Goal: Task Accomplishment & Management: Manage account settings

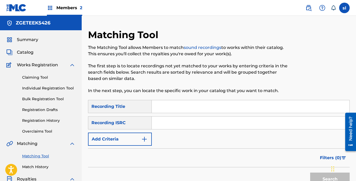
click at [8, 66] on img at bounding box center [9, 65] width 7 height 6
click at [25, 54] on span "Catalog" at bounding box center [25, 52] width 17 height 6
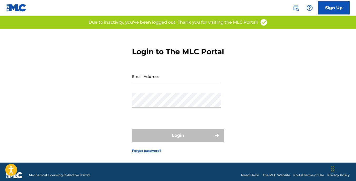
type input "[EMAIL_ADDRESS][DOMAIN_NAME]"
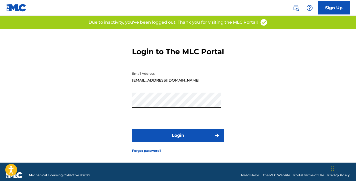
click at [176, 142] on div "Login" at bounding box center [178, 135] width 92 height 13
click at [176, 142] on button "Login" at bounding box center [178, 135] width 92 height 13
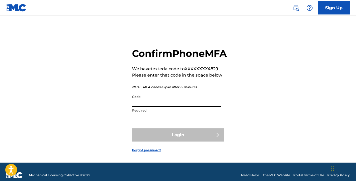
click at [170, 107] on input "Code" at bounding box center [176, 99] width 89 height 15
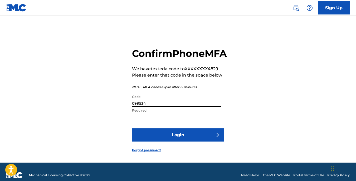
type input "099534"
click at [170, 142] on button "Login" at bounding box center [178, 135] width 92 height 13
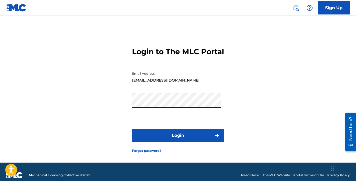
click at [220, 139] on img "submit" at bounding box center [217, 135] width 6 height 6
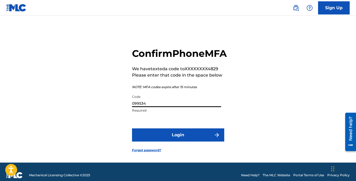
click at [194, 107] on input "099534" at bounding box center [176, 99] width 89 height 15
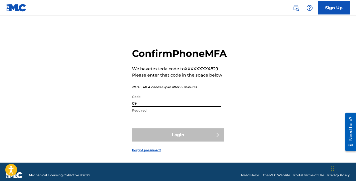
type input "0"
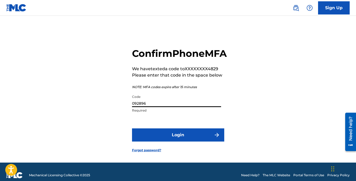
type input "092896"
click at [180, 142] on button "Login" at bounding box center [178, 135] width 92 height 13
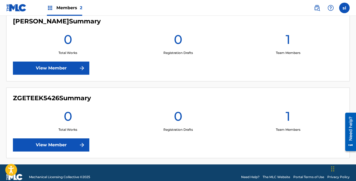
scroll to position [165, 0]
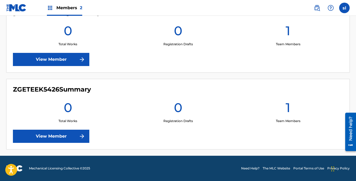
click at [198, 74] on section "[PERSON_NAME] Summary 0 Total Works 0 Registration Drafts 1 Team Members View M…" at bounding box center [177, 75] width 343 height 147
click at [50, 6] on img at bounding box center [50, 8] width 6 height 6
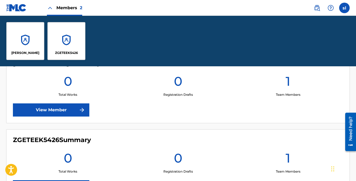
scroll to position [216, 0]
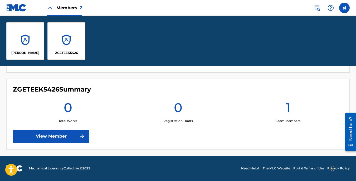
click at [35, 40] on div "[PERSON_NAME]" at bounding box center [25, 41] width 38 height 38
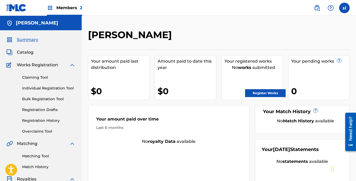
click at [42, 78] on link "Claiming Tool" at bounding box center [48, 78] width 53 height 6
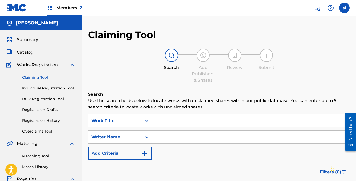
click at [162, 126] on input "Search Form" at bounding box center [251, 121] width 198 height 13
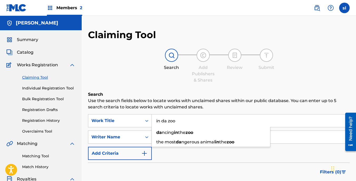
type input "in da zoo"
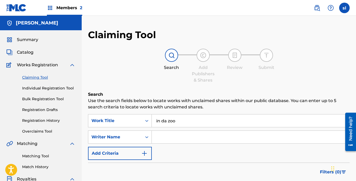
click at [147, 155] on img "Search Form" at bounding box center [144, 153] width 6 height 6
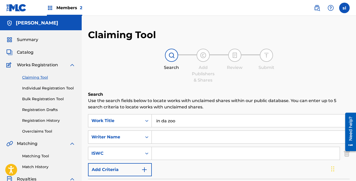
click at [145, 170] on img "Search Form" at bounding box center [144, 170] width 6 height 6
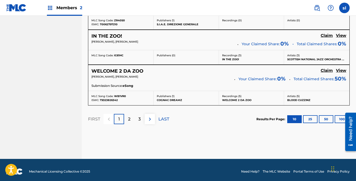
scroll to position [518, 0]
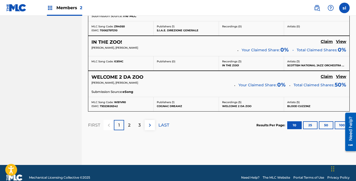
click at [130, 125] on p "2" at bounding box center [129, 125] width 2 height 6
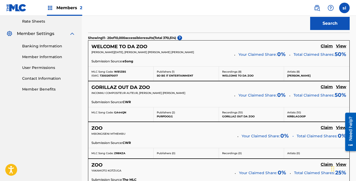
scroll to position [201, 0]
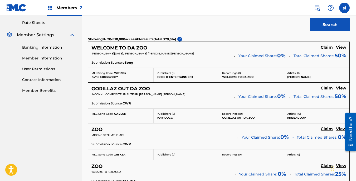
click at [156, 79] on div "Publishers ( 1 ) SO BE IT ENTERTAINMENT" at bounding box center [186, 75] width 65 height 14
click at [326, 46] on h5 "Claim" at bounding box center [327, 47] width 12 height 5
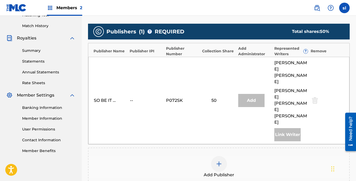
scroll to position [140, 0]
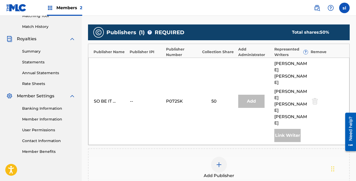
click at [315, 98] on div at bounding box center [314, 101] width 8 height 6
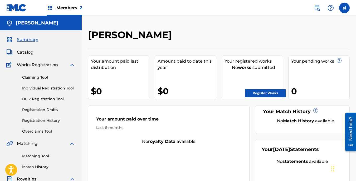
click at [277, 94] on link "Register Works" at bounding box center [265, 93] width 41 height 8
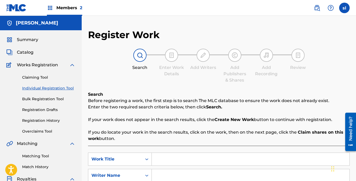
click at [180, 162] on input "Search Form" at bounding box center [251, 159] width 198 height 13
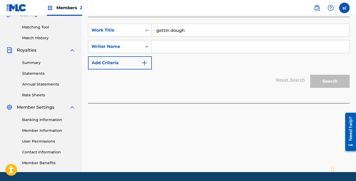
scroll to position [137, 0]
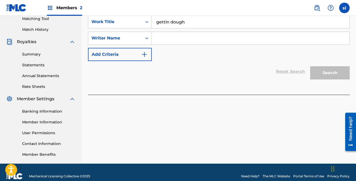
type input "gettin dough"
click at [159, 36] on input "Search Form" at bounding box center [251, 38] width 198 height 13
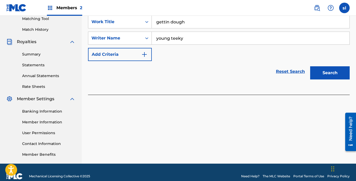
click at [329, 76] on button "Search" at bounding box center [330, 72] width 40 height 13
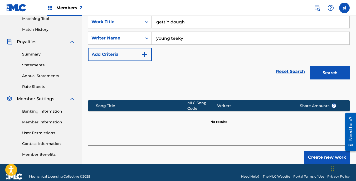
click at [200, 36] on input "young teeky" at bounding box center [251, 38] width 198 height 13
type input "y"
type input "[PERSON_NAME]"
click at [328, 72] on button "Search" at bounding box center [330, 72] width 40 height 13
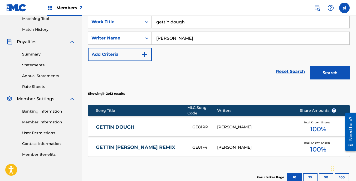
click at [231, 125] on div "[PERSON_NAME]" at bounding box center [254, 127] width 75 height 6
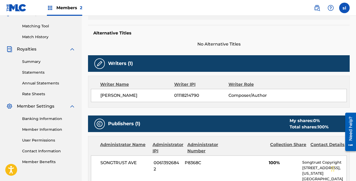
scroll to position [146, 0]
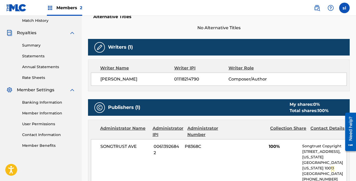
click at [291, 129] on div "Collection Share" at bounding box center [288, 131] width 36 height 13
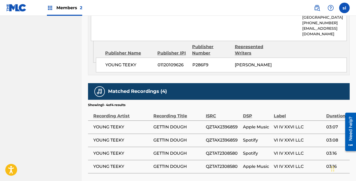
scroll to position [299, 0]
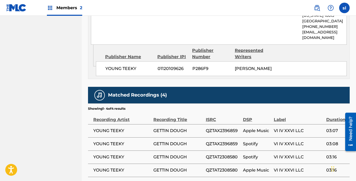
click at [247, 128] on span "Apple Music" at bounding box center [257, 131] width 28 height 6
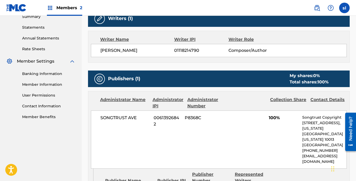
scroll to position [173, 0]
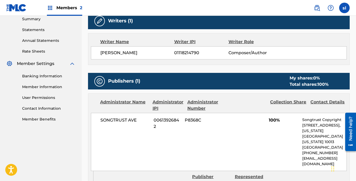
click at [237, 54] on span "Composer/Author" at bounding box center [252, 53] width 49 height 6
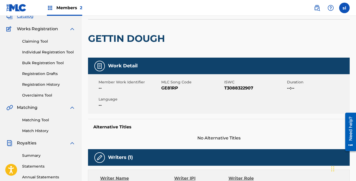
scroll to position [34, 0]
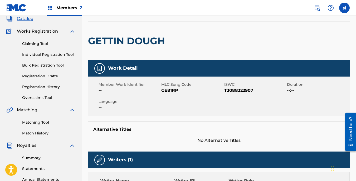
click at [169, 90] on span "GE81RP" at bounding box center [191, 90] width 61 height 6
click at [99, 161] on img at bounding box center [99, 160] width 6 height 6
drag, startPoint x: 99, startPoint y: 161, endPoint x: 121, endPoint y: 161, distance: 22.7
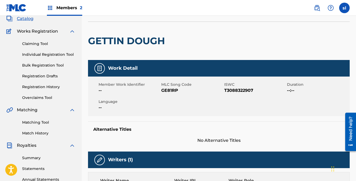
click at [121, 161] on h5 "Writers (1)" at bounding box center [120, 160] width 25 height 6
drag, startPoint x: 355, startPoint y: 67, endPoint x: 357, endPoint y: 44, distance: 23.2
click at [356, 44] on html "Accessibility Screen-Reader Guide, Feedback, and Issue Reporting | New window M…" at bounding box center [178, 56] width 356 height 181
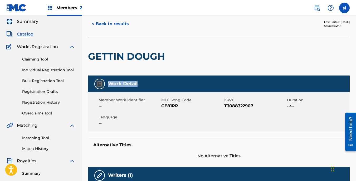
scroll to position [0, 0]
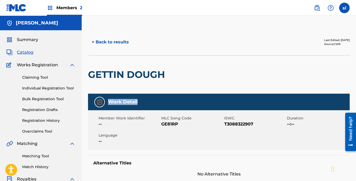
click at [119, 43] on button "< Back to results" at bounding box center [110, 42] width 45 height 13
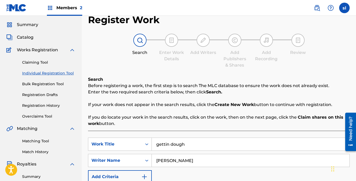
scroll to position [16, 0]
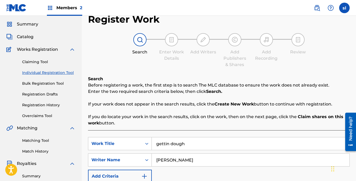
click at [171, 42] on img at bounding box center [171, 40] width 6 height 6
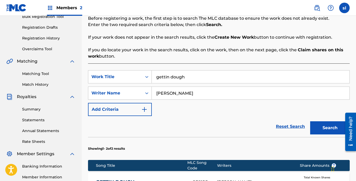
scroll to position [83, 0]
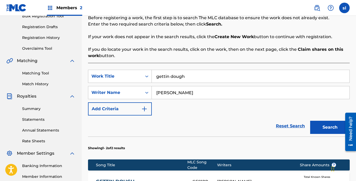
click at [146, 109] on img "Search Form" at bounding box center [144, 109] width 6 height 6
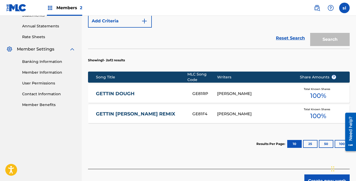
scroll to position [188, 0]
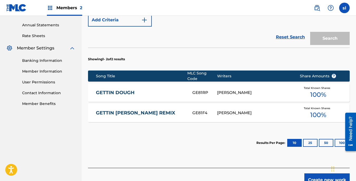
click at [309, 140] on button "25" at bounding box center [310, 143] width 14 height 8
click at [339, 139] on button "100" at bounding box center [341, 143] width 14 height 8
click at [296, 89] on div "Total Known Shares 100 %" at bounding box center [318, 93] width 53 height 16
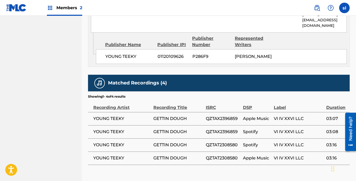
scroll to position [336, 0]
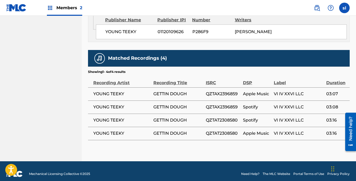
click at [293, 131] on td "VI IV XXVI LLC" at bounding box center [300, 133] width 52 height 13
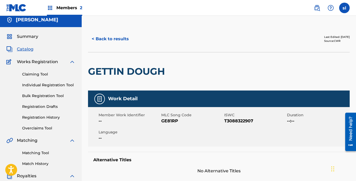
scroll to position [0, 0]
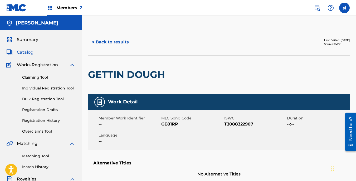
click at [99, 105] on div at bounding box center [99, 102] width 11 height 11
drag, startPoint x: 99, startPoint y: 105, endPoint x: 102, endPoint y: 132, distance: 26.9
click at [102, 132] on div "Member Work Identifier -- MLC Song Code GE81RP ISWC T3088322907 Duration --:-- …" at bounding box center [219, 130] width 262 height 40
drag, startPoint x: 225, startPoint y: 125, endPoint x: 255, endPoint y: 123, distance: 30.3
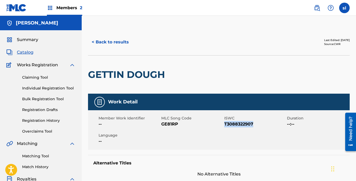
click at [255, 123] on span "T3088322907" at bounding box center [254, 124] width 61 height 6
copy span "T3088322907"
click at [44, 78] on link "Claiming Tool" at bounding box center [48, 78] width 53 height 6
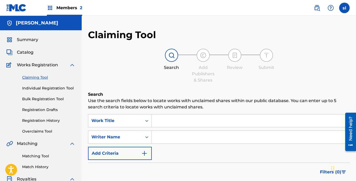
click at [146, 154] on img "Search Form" at bounding box center [144, 153] width 6 height 6
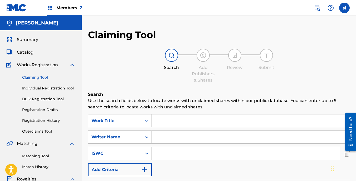
click at [154, 155] on input "Search Form" at bounding box center [246, 153] width 188 height 13
paste input "T3088322907"
type input "T3088322907"
click at [170, 123] on input "Search Form" at bounding box center [251, 121] width 198 height 13
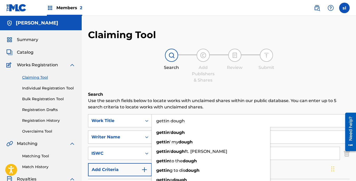
type input "gettin dough"
click at [288, 137] on input "Search Form" at bounding box center [251, 137] width 198 height 13
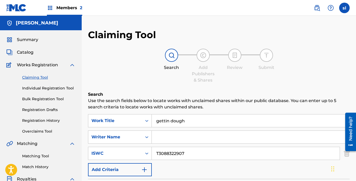
type input "[PERSON_NAME]"
click at [141, 169] on button "Add Criteria" at bounding box center [120, 169] width 64 height 13
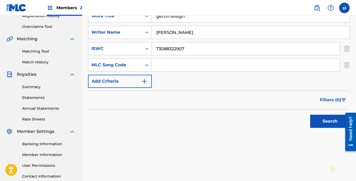
scroll to position [111, 0]
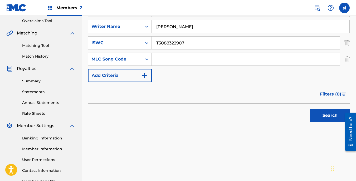
click at [332, 115] on button "Search" at bounding box center [330, 115] width 40 height 13
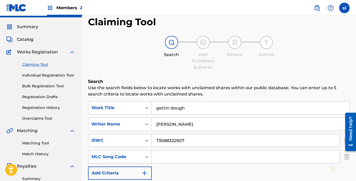
scroll to position [0, 0]
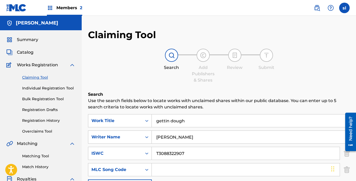
click at [56, 40] on div "Summary" at bounding box center [40, 40] width 69 height 6
click at [27, 41] on span "Summary" at bounding box center [27, 40] width 21 height 6
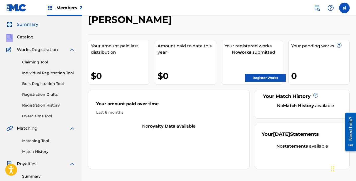
scroll to position [15, 0]
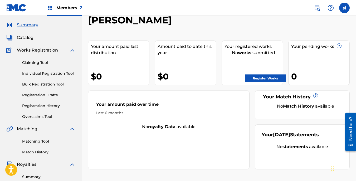
click at [35, 165] on span "Royalties" at bounding box center [26, 164] width 19 height 6
click at [71, 165] on img at bounding box center [72, 164] width 6 height 6
click at [32, 165] on span "Royalties" at bounding box center [26, 164] width 19 height 6
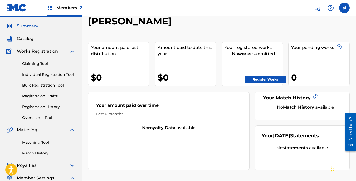
scroll to position [7, 0]
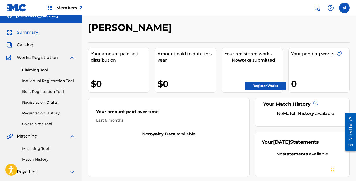
click at [17, 44] on span "Catalog" at bounding box center [25, 45] width 17 height 6
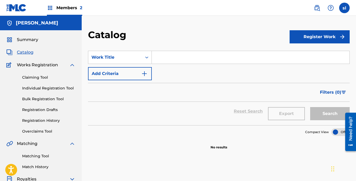
click at [157, 62] on input "Search Form" at bounding box center [251, 57] width 198 height 13
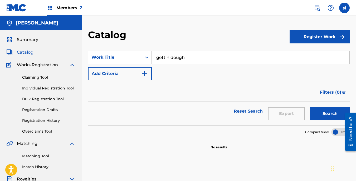
type input "gettin dough"
click at [323, 116] on button "Search" at bounding box center [330, 113] width 40 height 13
click at [323, 37] on button "Register Work" at bounding box center [319, 36] width 60 height 13
click at [318, 54] on link "Individual" at bounding box center [319, 54] width 60 height 13
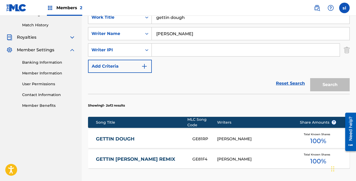
scroll to position [143, 0]
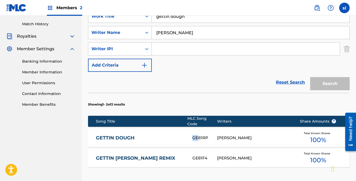
drag, startPoint x: 191, startPoint y: 134, endPoint x: 199, endPoint y: 132, distance: 8.0
click at [199, 132] on div "GETTIN DOUGH GE81RP [PERSON_NAME] Total Known Shares 100 %" at bounding box center [219, 138] width 262 height 18
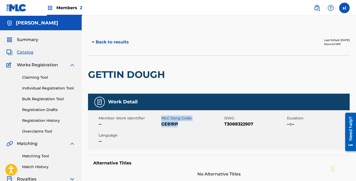
drag, startPoint x: 161, startPoint y: 124, endPoint x: 185, endPoint y: 123, distance: 23.7
click at [185, 123] on div "Member Work Identifier -- MLC Song Code GE81RP ISWC T3088322907 Duration --:-- …" at bounding box center [219, 130] width 262 height 40
copy div "MLC Song Code GE81RP"
click at [53, 88] on link "Individual Registration Tool" at bounding box center [48, 89] width 53 height 6
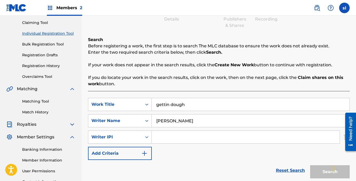
scroll to position [55, 0]
click at [144, 155] on img "Search Form" at bounding box center [144, 153] width 6 height 6
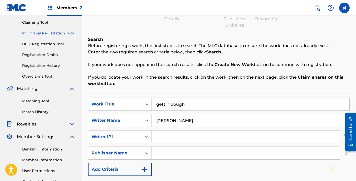
click at [158, 157] on input "Search Form" at bounding box center [246, 153] width 188 height 13
type input "young teeky"
click at [146, 173] on button "Add Criteria" at bounding box center [120, 169] width 64 height 13
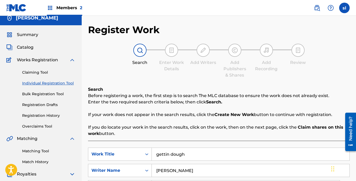
scroll to position [5, 0]
click at [47, 95] on link "Bulk Registration Tool" at bounding box center [48, 95] width 53 height 6
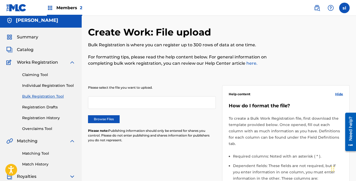
scroll to position [2, 0]
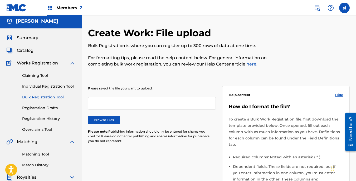
click at [247, 64] on link "here." at bounding box center [251, 64] width 12 height 5
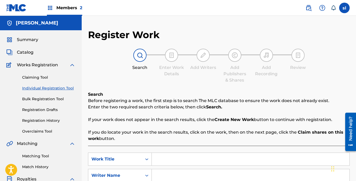
click at [165, 161] on input "Search Form" at bounding box center [251, 159] width 198 height 13
type input "welcome"
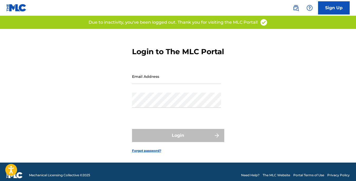
type input "[EMAIL_ADDRESS][DOMAIN_NAME]"
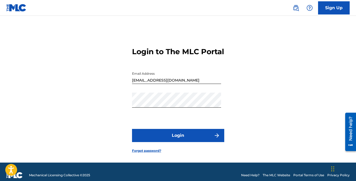
click at [180, 142] on button "Login" at bounding box center [178, 135] width 92 height 13
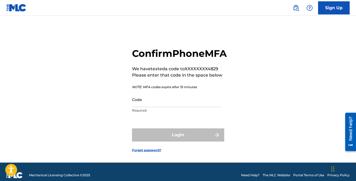
click at [170, 107] on input "Code" at bounding box center [176, 99] width 89 height 15
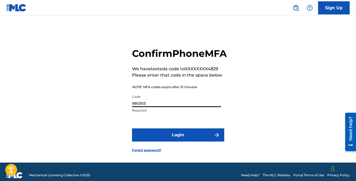
type input "980303"
click at [169, 142] on button "Login" at bounding box center [178, 135] width 92 height 13
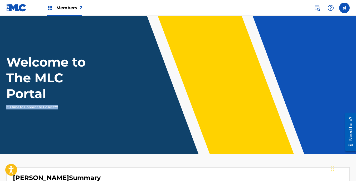
drag, startPoint x: 356, startPoint y: 87, endPoint x: 355, endPoint y: 110, distance: 22.9
click at [355, 110] on header "Welcome to The MLC Portal It's time to Connect to Collect™!" at bounding box center [178, 85] width 356 height 139
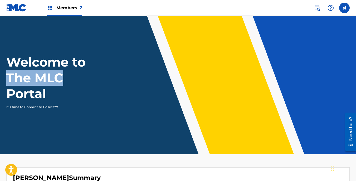
drag, startPoint x: 355, startPoint y: 110, endPoint x: 356, endPoint y: 76, distance: 34.3
click at [356, 76] on html "Accessibility Screen-Reader Guide, Feedback, and Issue Reporting | New window M…" at bounding box center [178, 90] width 356 height 181
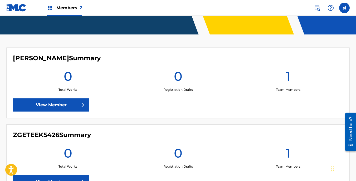
scroll to position [127, 0]
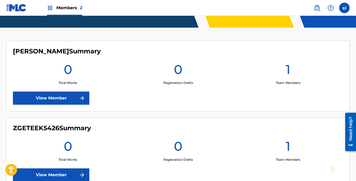
click at [73, 97] on link "View Member" at bounding box center [51, 98] width 76 height 13
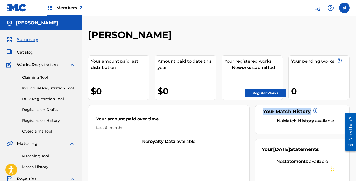
drag, startPoint x: 355, startPoint y: 96, endPoint x: 357, endPoint y: 104, distance: 7.9
click at [356, 104] on html "Accessibility Screen-Reader Guide, Feedback, and Issue Reporting | New window M…" at bounding box center [178, 90] width 356 height 181
drag, startPoint x: 357, startPoint y: 104, endPoint x: 357, endPoint y: 60, distance: 44.5
click at [356, 60] on html "Accessibility Screen-Reader Guide, Feedback, and Issue Reporting | New window M…" at bounding box center [178, 90] width 356 height 181
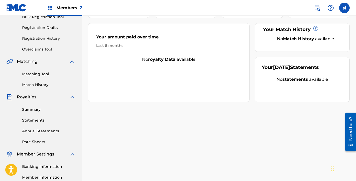
scroll to position [77, 0]
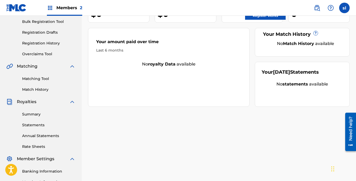
click at [50, 42] on link "Registration History" at bounding box center [48, 44] width 53 height 6
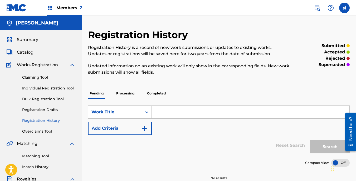
click at [128, 91] on p "Processing" at bounding box center [125, 93] width 21 height 11
click at [155, 91] on p "Completed" at bounding box center [156, 93] width 22 height 11
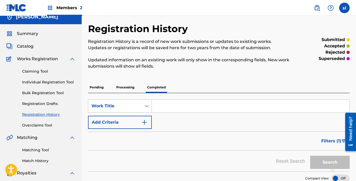
scroll to position [6, 0]
click at [99, 86] on p "Pending" at bounding box center [96, 87] width 17 height 11
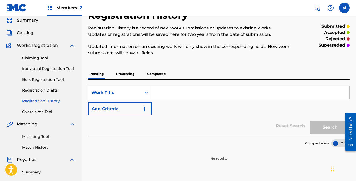
scroll to position [12, 0]
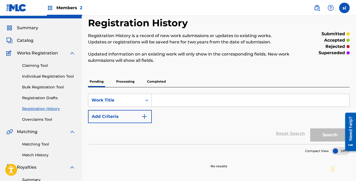
click at [122, 82] on p "Processing" at bounding box center [125, 81] width 21 height 11
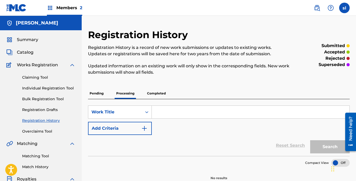
click at [165, 114] on input "Search Form" at bounding box center [251, 112] width 198 height 13
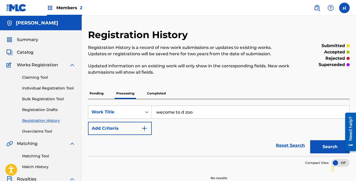
click at [184, 112] on input "wecome to d zoo" at bounding box center [251, 112] width 198 height 13
click at [331, 144] on button "Search" at bounding box center [330, 146] width 40 height 13
click at [162, 111] on input "wecome to da zoo" at bounding box center [251, 112] width 198 height 13
type input "welcome to da zoo"
click at [325, 150] on button "Search" at bounding box center [330, 146] width 40 height 13
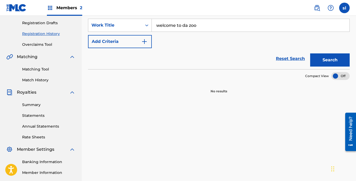
scroll to position [85, 0]
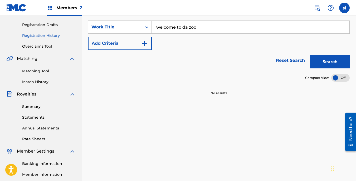
click at [146, 43] on img "Search Form" at bounding box center [144, 43] width 6 height 6
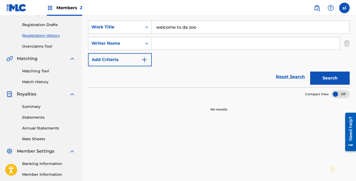
click at [156, 43] on input "Search Form" at bounding box center [246, 43] width 188 height 13
type input "[PERSON_NAME]"
click at [146, 60] on img "Search Form" at bounding box center [144, 60] width 6 height 6
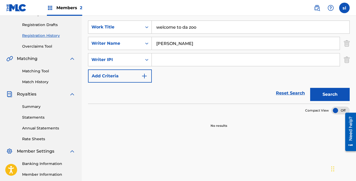
click at [163, 62] on input "Search Form" at bounding box center [246, 59] width 188 height 13
type input "1118214790"
click at [141, 75] on button "Add Criteria" at bounding box center [120, 76] width 64 height 13
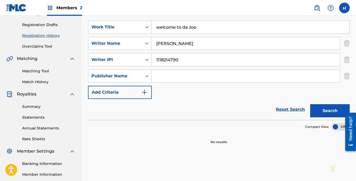
click at [158, 79] on input "Search Form" at bounding box center [246, 76] width 188 height 13
type input "YOUNG TEEKY"
click at [318, 109] on button "Search" at bounding box center [330, 110] width 40 height 13
click at [49, 24] on link "Registration Drafts" at bounding box center [48, 25] width 53 height 6
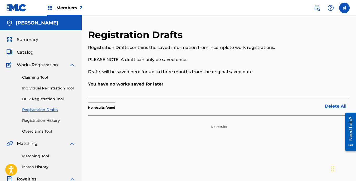
click at [46, 129] on link "Overclaims Tool" at bounding box center [48, 132] width 53 height 6
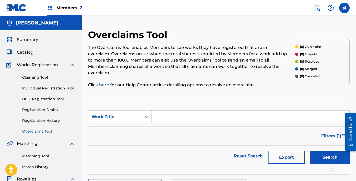
click at [167, 112] on input "Search Form" at bounding box center [251, 117] width 198 height 13
type input "gettin dough"
drag, startPoint x: 356, startPoint y: 87, endPoint x: 354, endPoint y: 107, distance: 20.3
click at [354, 107] on div "Overclaims Tool The Overclaims Tool enables Members to see works they have regi…" at bounding box center [219, 165] width 274 height 272
drag, startPoint x: 354, startPoint y: 107, endPoint x: 327, endPoint y: 150, distance: 51.4
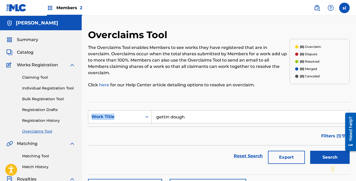
click at [327, 151] on button "Search" at bounding box center [330, 157] width 40 height 13
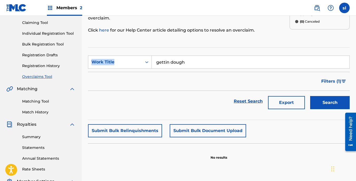
scroll to position [48, 0]
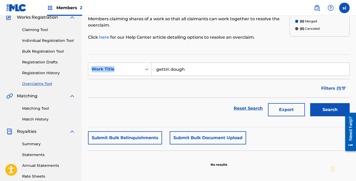
click at [339, 85] on span "Filters ( 1 )" at bounding box center [331, 88] width 20 height 6
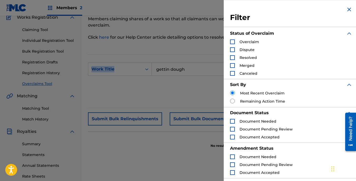
click at [72, 85] on link "Overclaims Tool" at bounding box center [48, 84] width 53 height 6
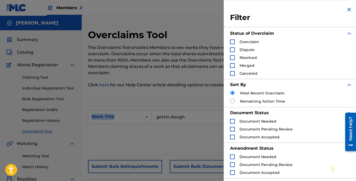
click at [46, 86] on link "Individual Registration Tool" at bounding box center [48, 89] width 53 height 6
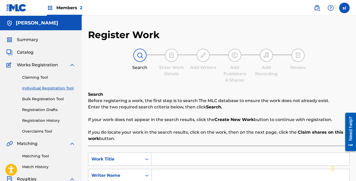
click at [50, 120] on link "Registration History" at bounding box center [48, 121] width 53 height 6
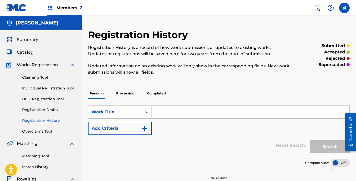
click at [128, 93] on p "Processing" at bounding box center [125, 93] width 21 height 11
click at [191, 113] on input "Search Form" at bounding box center [251, 112] width 198 height 13
type input "PUT IN WORK"
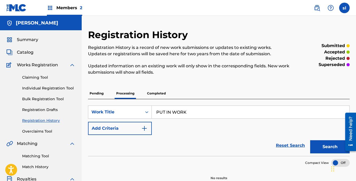
click at [327, 148] on button "Search" at bounding box center [330, 146] width 40 height 13
click at [22, 51] on span "Catalog" at bounding box center [25, 52] width 17 height 6
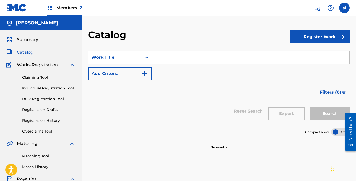
click at [335, 95] on span "Filters ( 0 )" at bounding box center [330, 92] width 21 height 6
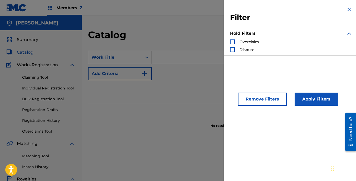
click at [231, 42] on div "Search Form" at bounding box center [232, 42] width 5 height 5
click at [320, 97] on button "Apply Filters" at bounding box center [315, 99] width 43 height 13
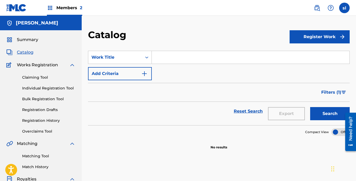
click at [197, 59] on input "Search Form" at bounding box center [251, 57] width 198 height 13
type input "put in work"
click at [144, 74] on img "Search Form" at bounding box center [144, 74] width 6 height 6
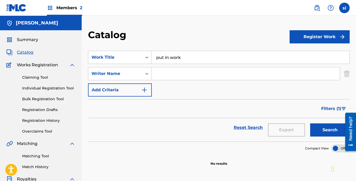
click at [164, 74] on input "Search Form" at bounding box center [246, 73] width 188 height 13
drag, startPoint x: 164, startPoint y: 74, endPoint x: 159, endPoint y: 74, distance: 5.3
click at [159, 74] on input "Search Form" at bounding box center [246, 73] width 188 height 13
click at [319, 8] on img at bounding box center [317, 8] width 6 height 6
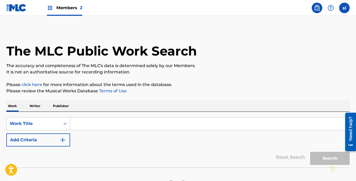
click at [80, 124] on input "Search Form" at bounding box center [209, 123] width 279 height 13
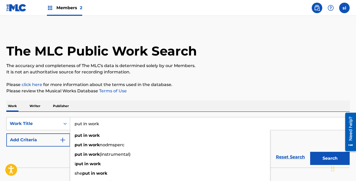
type input "put in work"
click at [310, 152] on button "Search" at bounding box center [330, 158] width 40 height 13
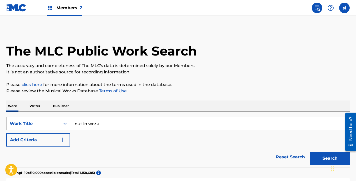
click at [64, 140] on img "Search Form" at bounding box center [63, 140] width 6 height 6
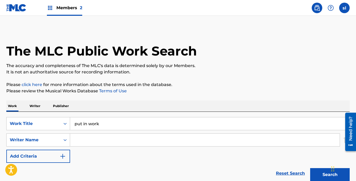
click at [79, 140] on input "Search Form" at bounding box center [204, 140] width 269 height 13
click at [98, 152] on span "[PERSON_NAME]" at bounding box center [110, 151] width 37 height 5
type input "[PERSON_NAME]"
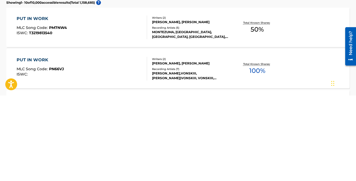
scroll to position [105, 0]
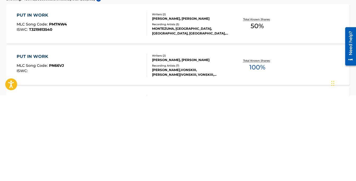
click at [204, 161] on div "TITO BANZ,VONSKIII, TITO BANZ|VONSKIII, VONSKIII, VONSKIII,TITO BANZ, TITO BANZ" at bounding box center [190, 157] width 76 height 9
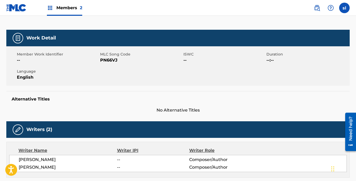
scroll to position [64, 0]
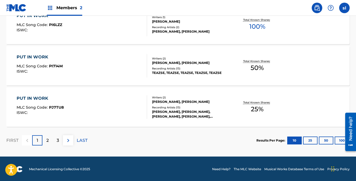
scroll to position [480, 0]
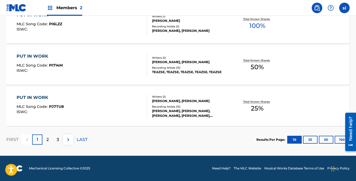
click at [49, 140] on p "2" at bounding box center [47, 140] width 2 height 6
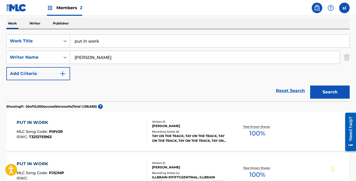
scroll to position [82, 0]
click at [64, 72] on img "Search Form" at bounding box center [63, 74] width 6 height 6
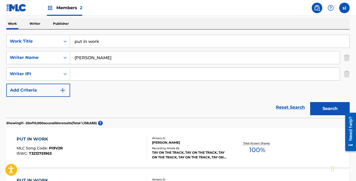
click at [63, 88] on img "Search Form" at bounding box center [63, 90] width 6 height 6
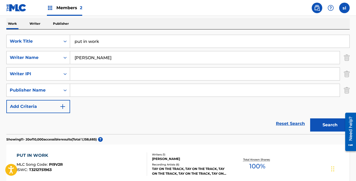
click at [63, 108] on img "Search Form" at bounding box center [63, 107] width 6 height 6
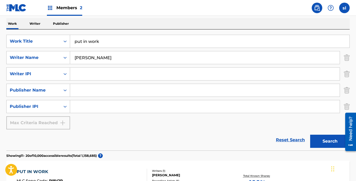
click at [89, 70] on input "Search Form" at bounding box center [204, 74] width 269 height 13
type input "1118214790"
click at [322, 142] on button "Search" at bounding box center [330, 141] width 40 height 13
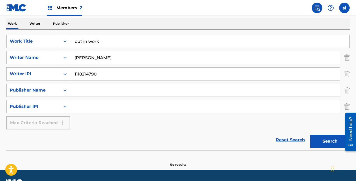
click at [75, 87] on input "Search Form" at bounding box center [204, 90] width 269 height 13
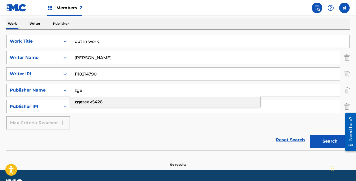
click at [79, 101] on strong "zge" at bounding box center [79, 102] width 8 height 5
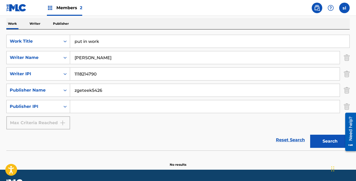
click at [93, 90] on input "zgeteek5426" at bounding box center [204, 90] width 269 height 13
click at [322, 143] on button "Search" at bounding box center [330, 141] width 40 height 13
click at [347, 71] on img "Search Form" at bounding box center [347, 73] width 6 height 13
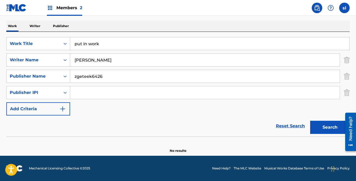
scroll to position [80, 0]
click at [346, 90] on img "Search Form" at bounding box center [347, 92] width 6 height 13
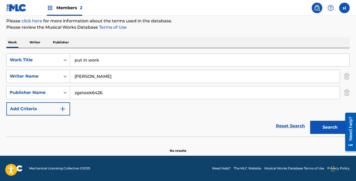
scroll to position [64, 0]
click at [323, 127] on button "Search" at bounding box center [330, 127] width 40 height 13
click at [106, 91] on input "zgeteek6426" at bounding box center [204, 92] width 269 height 13
type input "z"
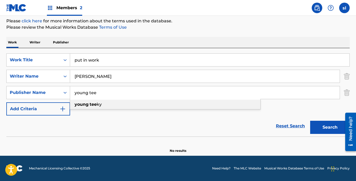
click at [96, 104] on strong "tee" at bounding box center [93, 104] width 7 height 5
type input "young teeky"
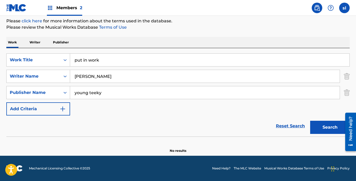
click at [319, 127] on button "Search" at bounding box center [330, 127] width 40 height 13
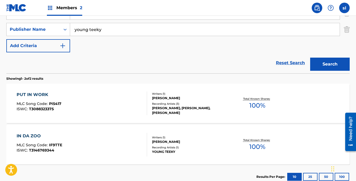
scroll to position [128, 0]
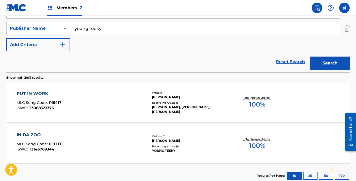
click at [191, 111] on div "YOUNG TEEKY, YOUNG TEEKY, YOUNG TEEKY" at bounding box center [190, 109] width 76 height 9
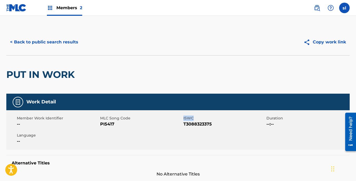
click at [191, 111] on div "Member Work Identifier -- MLC Song Code PI5417 ISWC T3088323375 Duration --:-- …" at bounding box center [177, 130] width 343 height 40
click at [327, 42] on button "Copy work link" at bounding box center [325, 42] width 50 height 13
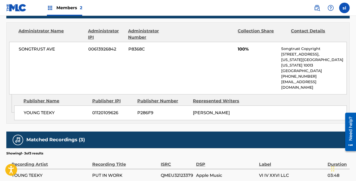
scroll to position [254, 0]
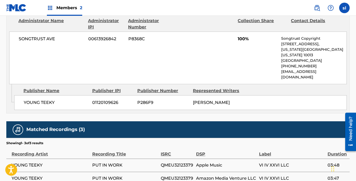
drag, startPoint x: 697, startPoint y: 220, endPoint x: 351, endPoint y: 127, distance: 357.9
drag, startPoint x: 10, startPoint y: 16, endPoint x: 244, endPoint y: 124, distance: 257.8
click at [244, 124] on div "Matched Recordings (3)" at bounding box center [177, 129] width 343 height 17
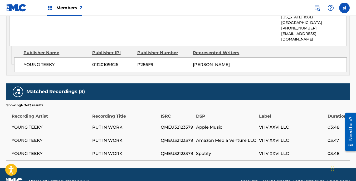
scroll to position [294, 0]
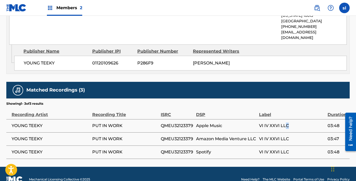
drag, startPoint x: 300, startPoint y: 116, endPoint x: 285, endPoint y: 113, distance: 15.1
click at [285, 123] on span "VI IV XXVI LLC" at bounding box center [292, 126] width 66 height 6
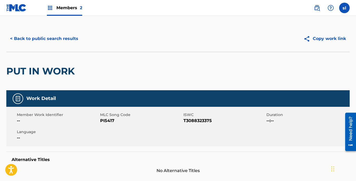
scroll to position [2, 0]
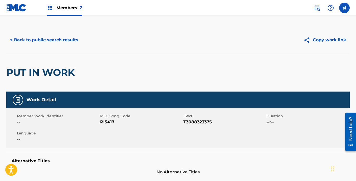
click at [20, 101] on img at bounding box center [18, 100] width 6 height 6
drag, startPoint x: 20, startPoint y: 101, endPoint x: 30, endPoint y: 117, distance: 18.8
click at [30, 117] on span "Member Work Identifier" at bounding box center [58, 117] width 82 height 6
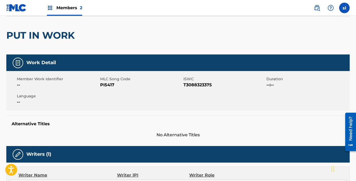
scroll to position [32, 0]
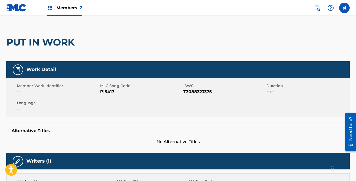
click at [269, 92] on span "--:--" at bounding box center [307, 92] width 82 height 6
drag, startPoint x: 269, startPoint y: 92, endPoint x: 272, endPoint y: 92, distance: 3.2
click at [272, 92] on span "--:--" at bounding box center [307, 92] width 82 height 6
drag, startPoint x: 96, startPoint y: 89, endPoint x: 231, endPoint y: 96, distance: 135.3
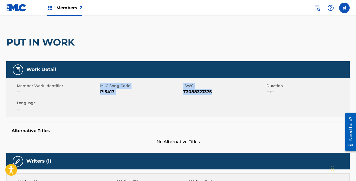
click at [231, 96] on div "Member Work Identifier -- MLC Song Code PI5417 ISWC T3088323375 Duration --:-- …" at bounding box center [177, 98] width 343 height 40
copy div "MLC Song Code PI5417 ISWC T3088323375"
click at [49, 8] on img at bounding box center [50, 8] width 6 height 6
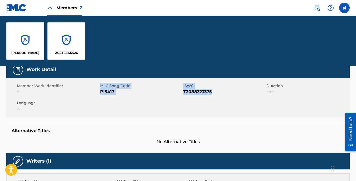
click at [32, 48] on div "[PERSON_NAME]" at bounding box center [25, 41] width 38 height 38
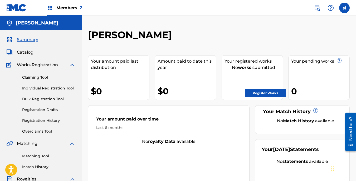
click at [272, 92] on link "Register Works" at bounding box center [265, 93] width 41 height 8
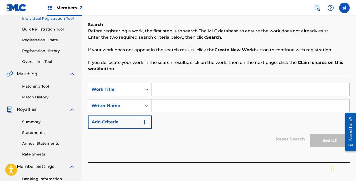
scroll to position [72, 0]
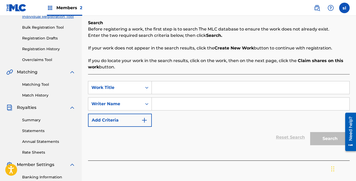
drag, startPoint x: 357, startPoint y: 90, endPoint x: 10, endPoint y: 19, distance: 353.9
click at [168, 89] on input "Search Form" at bounding box center [251, 87] width 198 height 13
type input "put in work"
click at [146, 118] on img "Search Form" at bounding box center [144, 120] width 6 height 6
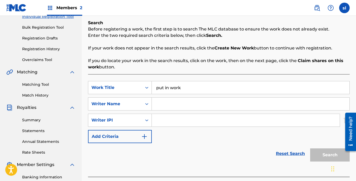
click at [180, 120] on input "Search Form" at bounding box center [246, 120] width 188 height 13
type input "1118214790"
click at [202, 104] on input "Search Form" at bounding box center [251, 104] width 198 height 13
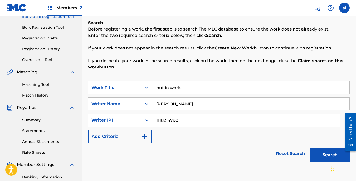
type input "[PERSON_NAME]"
click at [325, 154] on button "Search" at bounding box center [330, 155] width 40 height 13
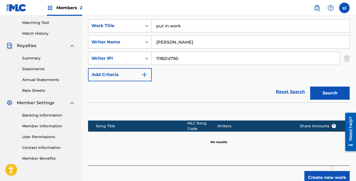
scroll to position [134, 0]
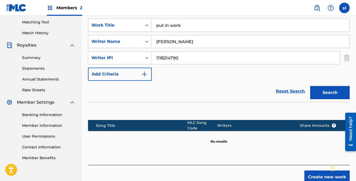
drag, startPoint x: 356, startPoint y: 108, endPoint x: 12, endPoint y: 30, distance: 352.6
click at [145, 72] on img "Search Form" at bounding box center [144, 74] width 6 height 6
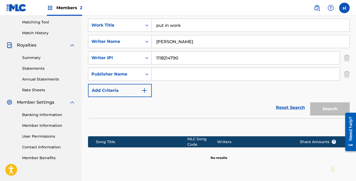
click at [145, 92] on img "Search Form" at bounding box center [144, 90] width 6 height 6
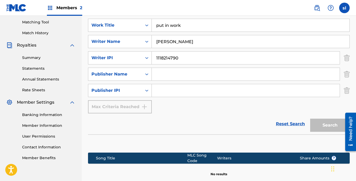
click at [67, 102] on div "Member Settings" at bounding box center [40, 102] width 69 height 6
click at [44, 136] on link "User Permissions" at bounding box center [48, 137] width 53 height 6
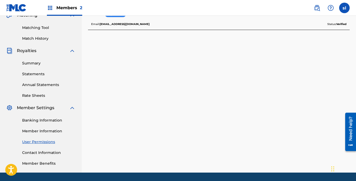
scroll to position [128, 0]
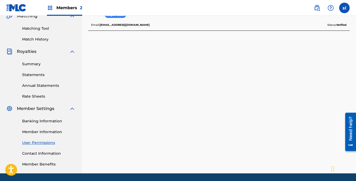
click at [47, 154] on link "Contact Information" at bounding box center [48, 154] width 53 height 6
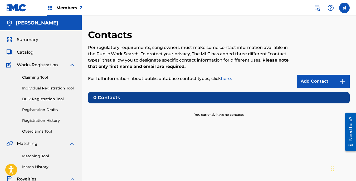
click at [318, 81] on link "Add Contact" at bounding box center [323, 81] width 53 height 13
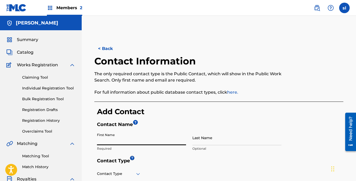
click at [137, 139] on input "First Name" at bounding box center [141, 137] width 89 height 15
type input "young"
type input "teeky"
type input "9829 N lombard"
type input "portland"
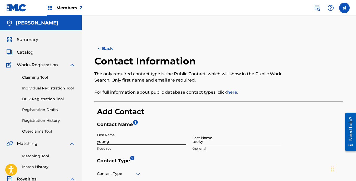
type input "[GEOGRAPHIC_DATA]"
type input "Oregon"
type input "97203"
type input "1"
type input "971"
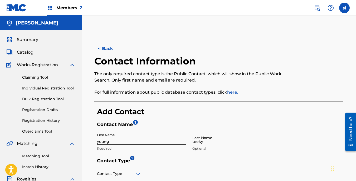
type input "7702603"
type input "[EMAIL_ADDRESS][DOMAIN_NAME]"
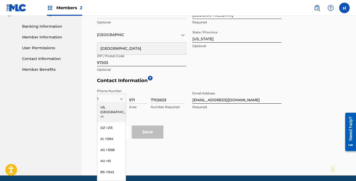
type input "Harlem River Made"
click at [109, 104] on div "US, CA +1" at bounding box center [111, 112] width 28 height 21
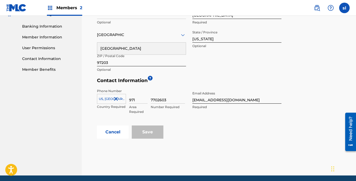
click at [171, 100] on input "7702603" at bounding box center [168, 96] width 34 height 15
type input "7"
click at [157, 100] on input "2224829" at bounding box center [168, 96] width 34 height 15
click at [158, 100] on input "222 -4829" at bounding box center [168, 96] width 34 height 15
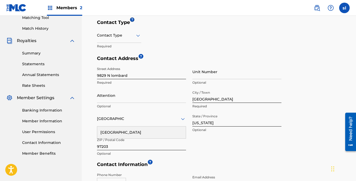
scroll to position [136, 0]
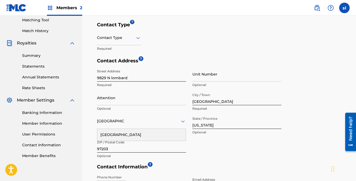
type input "222-4829"
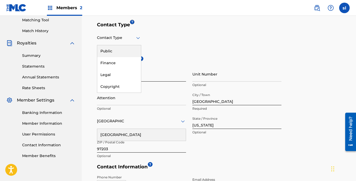
click at [135, 38] on icon at bounding box center [138, 38] width 6 height 6
click at [123, 51] on div "Public" at bounding box center [119, 51] width 44 height 12
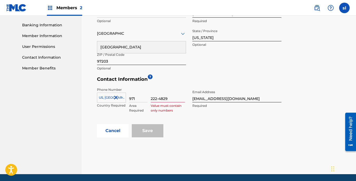
scroll to position [242, 0]
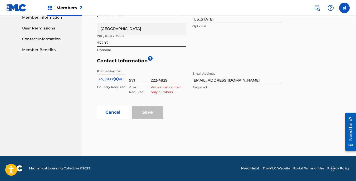
click at [47, 37] on link "Contact Information" at bounding box center [48, 39] width 53 height 6
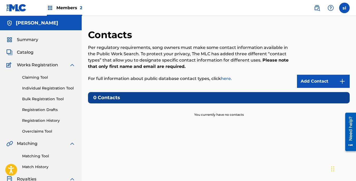
click at [29, 51] on span "Catalog" at bounding box center [25, 52] width 17 height 6
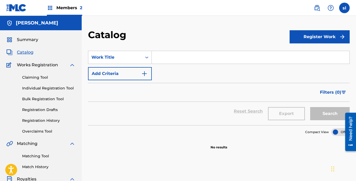
click at [48, 119] on link "Registration History" at bounding box center [48, 121] width 53 height 6
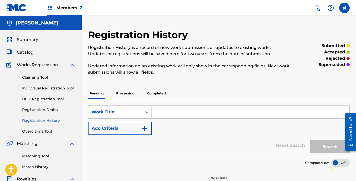
click at [155, 95] on p "Completed" at bounding box center [156, 93] width 22 height 11
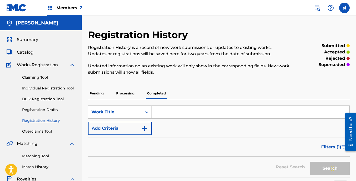
click at [324, 146] on span "Filters ( 1 )" at bounding box center [331, 147] width 20 height 6
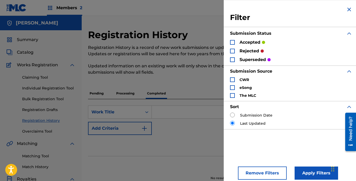
click at [232, 96] on div "Search Form" at bounding box center [232, 95] width 5 height 5
click at [232, 87] on div "Search Form" at bounding box center [232, 87] width 5 height 5
click at [232, 81] on div "Search Form" at bounding box center [232, 79] width 5 height 5
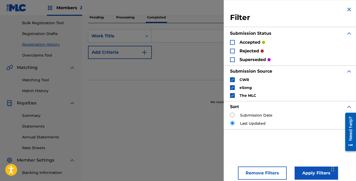
scroll to position [78, 0]
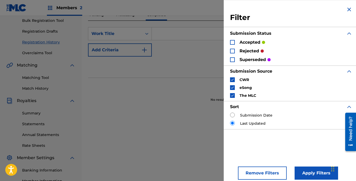
click at [32, 146] on link "Rate Sheets" at bounding box center [48, 146] width 53 height 6
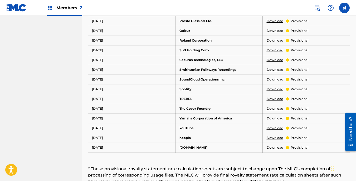
scroll to position [356, 0]
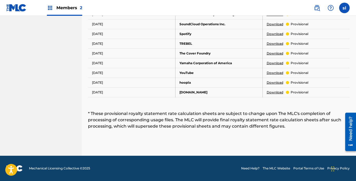
click at [277, 73] on link "Download" at bounding box center [275, 73] width 17 height 5
